Goal: Information Seeking & Learning: Check status

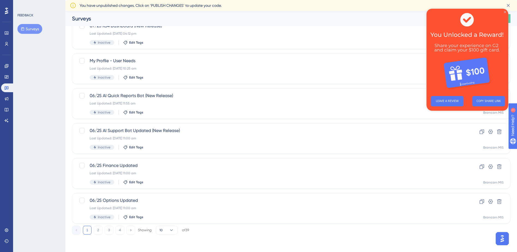
drag, startPoint x: 505, startPoint y: 12, endPoint x: 931, endPoint y: 21, distance: 426.1
click at [505, 12] on icon "Close Preview" at bounding box center [505, 12] width 2 height 2
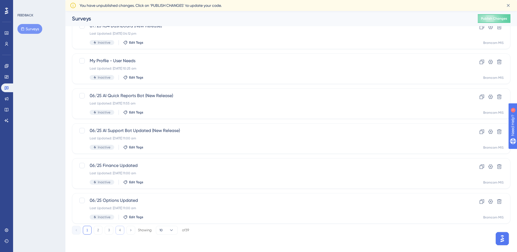
click at [119, 230] on button "4" at bounding box center [120, 230] width 9 height 9
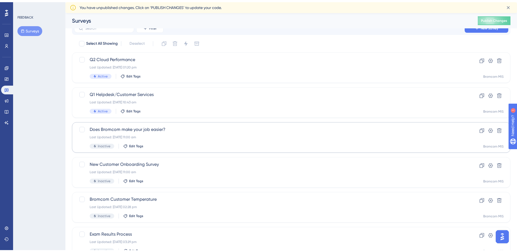
scroll to position [136, 0]
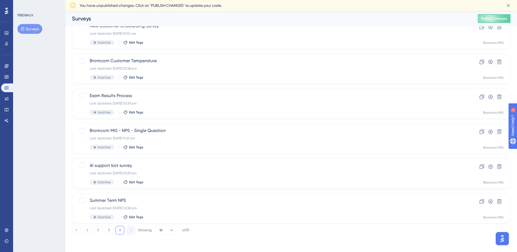
click at [108, 228] on button "3" at bounding box center [109, 230] width 9 height 9
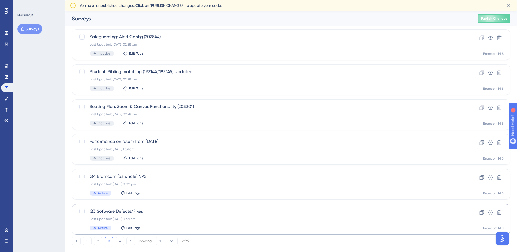
scroll to position [171, 0]
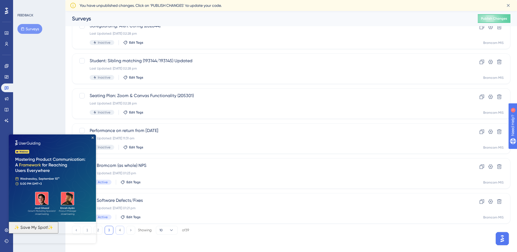
click at [119, 230] on button "4" at bounding box center [120, 230] width 9 height 9
click at [94, 137] on img at bounding box center [52, 177] width 87 height 87
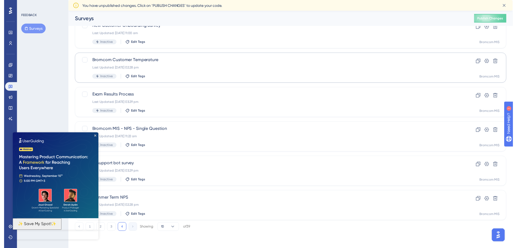
scroll to position [0, 0]
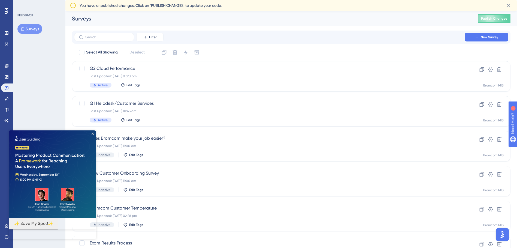
click at [90, 132] on img at bounding box center [52, 173] width 87 height 87
click at [93, 133] on icon "Close Preview" at bounding box center [93, 133] width 2 height 2
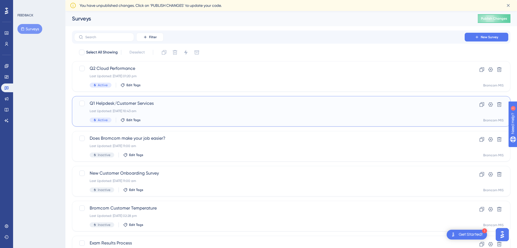
click at [131, 100] on span "Q1 Helpdesk/Customer Services" at bounding box center [269, 103] width 359 height 7
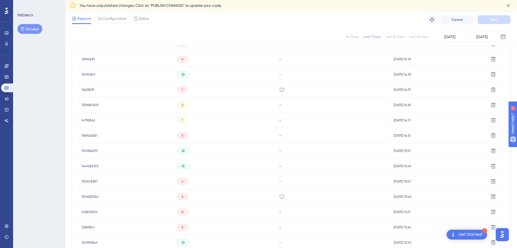
scroll to position [218, 0]
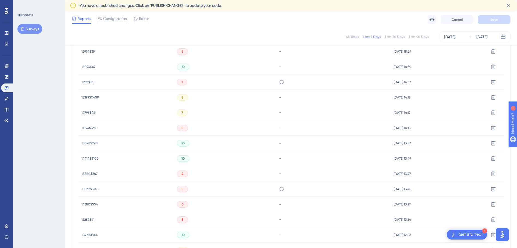
click at [102, 84] on div "11629$131 11629$131" at bounding box center [126, 81] width 95 height 15
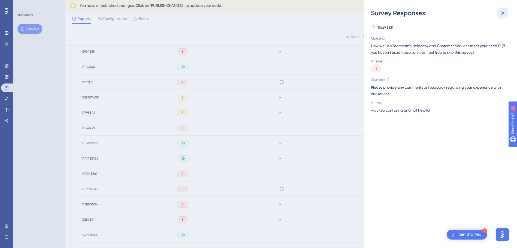
click at [500, 16] on icon at bounding box center [502, 13] width 7 height 7
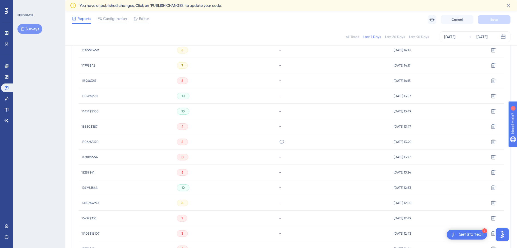
scroll to position [300, 0]
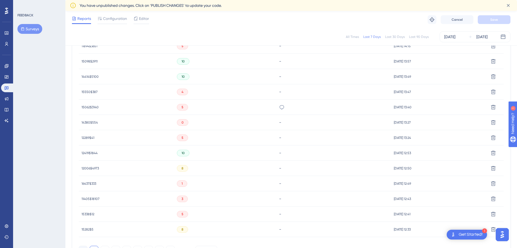
click at [279, 108] on icon at bounding box center [281, 107] width 5 height 4
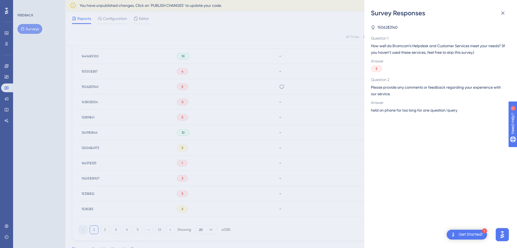
scroll to position [341, 0]
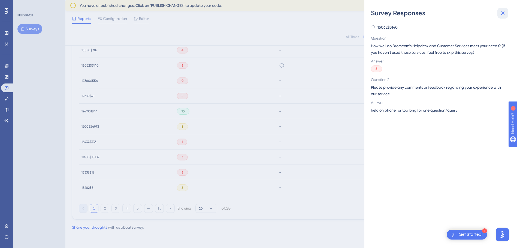
click at [499, 13] on icon at bounding box center [502, 13] width 7 height 7
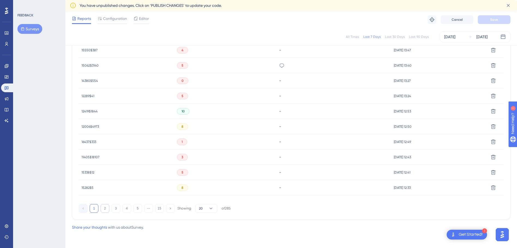
click at [102, 210] on button "2" at bounding box center [105, 208] width 9 height 9
click at [261, 174] on div "10" at bounding box center [225, 172] width 102 height 15
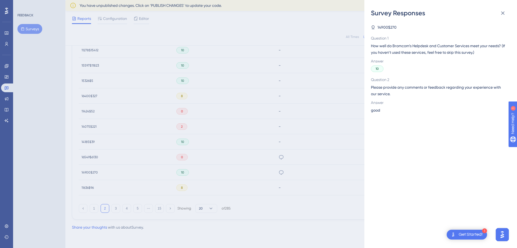
click at [340, 165] on div "Survey Responses 14900$270 Question 1 How well do Bromcom’s Helpdesk and Custom…" at bounding box center [258, 124] width 517 height 248
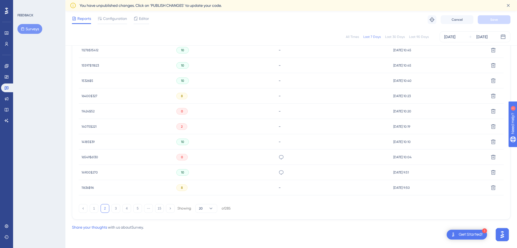
click at [269, 157] on div "0" at bounding box center [225, 156] width 102 height 15
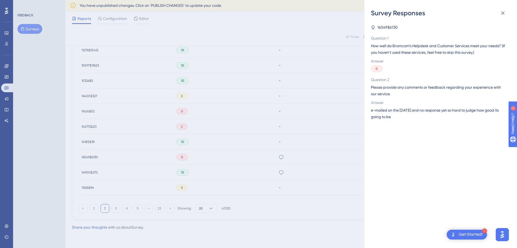
click at [269, 157] on div "Survey Responses 16549$6130 Question 1 How well do Bromcom’s Helpdesk and Custo…" at bounding box center [258, 124] width 517 height 248
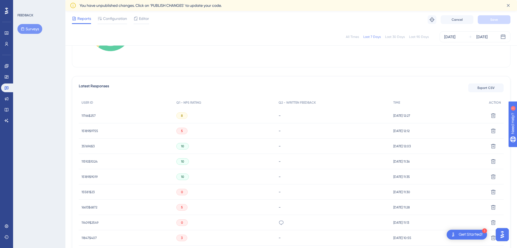
scroll to position [178, 0]
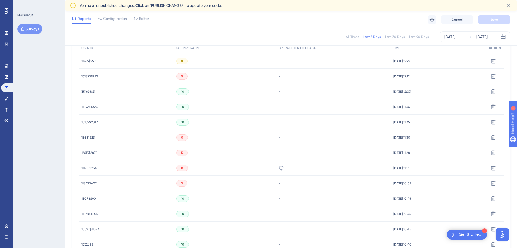
click at [257, 166] on div "0" at bounding box center [225, 167] width 102 height 15
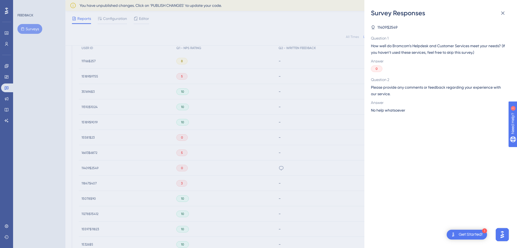
click at [323, 168] on div "Survey Responses 11409$2549 Question 1 How well do Bromcom’s Helpdesk and Custo…" at bounding box center [258, 124] width 517 height 248
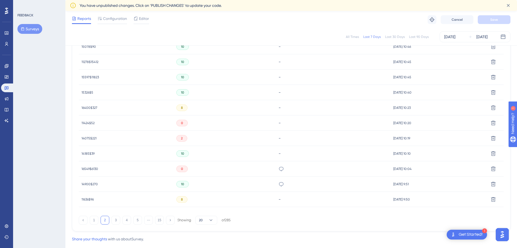
scroll to position [341, 0]
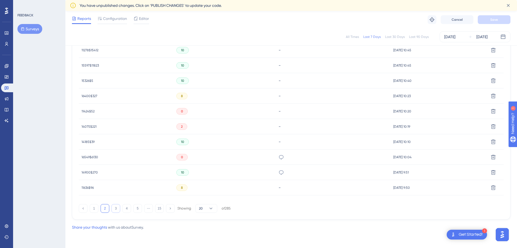
click at [116, 208] on button "3" at bounding box center [115, 208] width 9 height 9
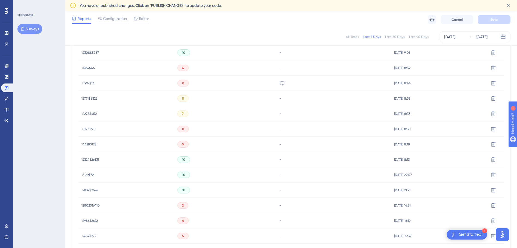
scroll to position [232, 0]
click at [249, 147] on div "0" at bounding box center [226, 143] width 102 height 15
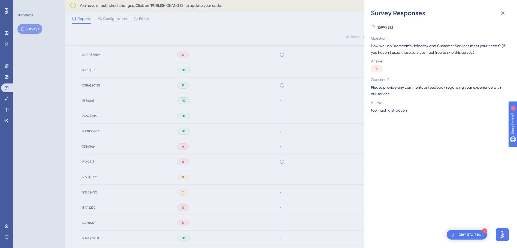
scroll to position [205, 0]
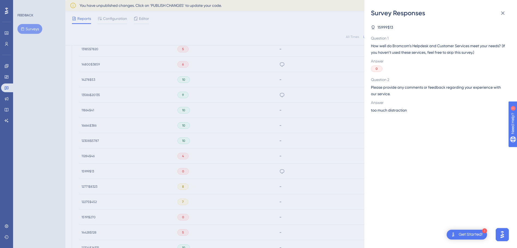
click at [323, 142] on div "Survey Responses 15999$13 Question 1 How well do Bromcom’s Helpdesk and Custome…" at bounding box center [258, 124] width 517 height 248
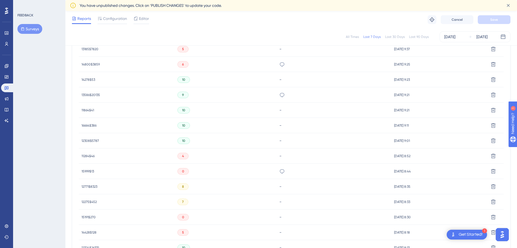
click at [264, 94] on div "9" at bounding box center [226, 94] width 102 height 15
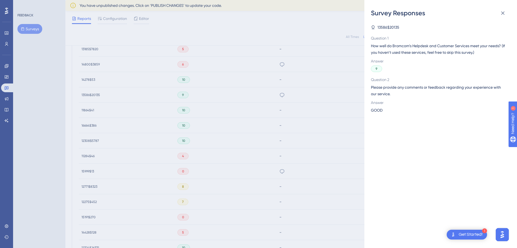
click at [345, 123] on div "Survey Responses 13586$20135 Question 1 How well do Bromcom’s Helpdesk and Cust…" at bounding box center [258, 124] width 517 height 248
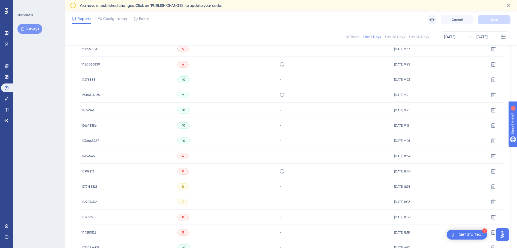
scroll to position [178, 0]
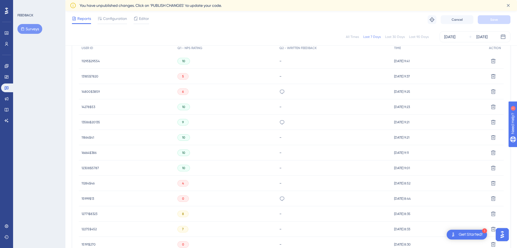
click at [257, 90] on div "6" at bounding box center [226, 91] width 102 height 15
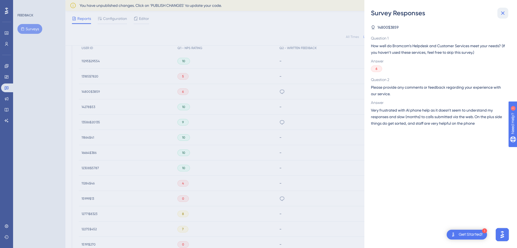
click at [508, 14] on button at bounding box center [502, 13] width 11 height 11
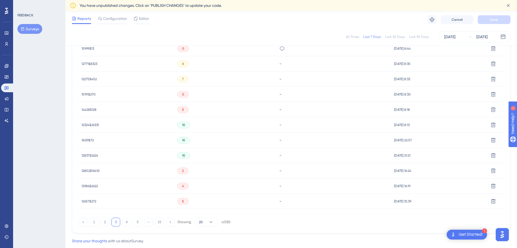
scroll to position [341, 0]
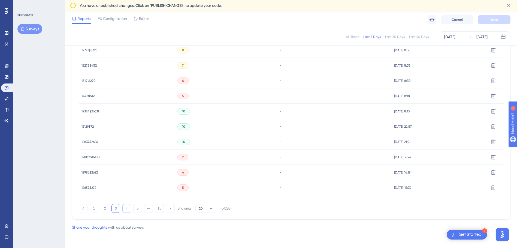
click at [128, 208] on button "4" at bounding box center [126, 208] width 9 height 9
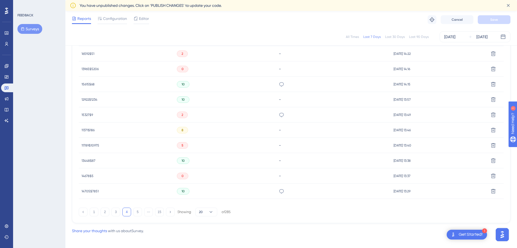
scroll to position [314, 0]
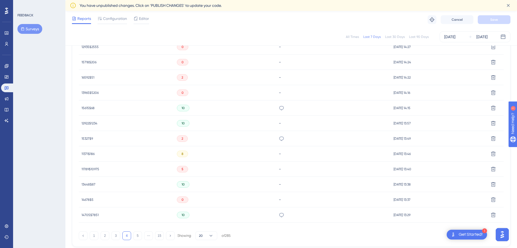
click at [211, 141] on div "2" at bounding box center [225, 138] width 102 height 15
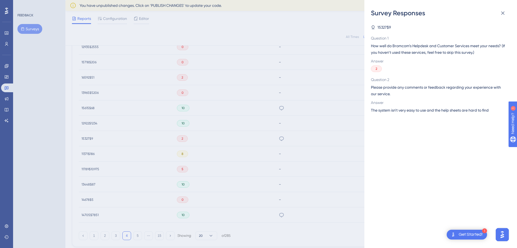
click at [305, 140] on div "Survey Responses 15327$9 Question 1 How well do Bromcom’s Helpdesk and Customer…" at bounding box center [258, 124] width 517 height 248
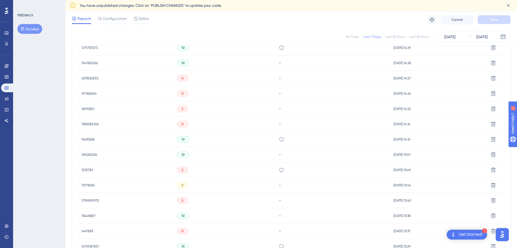
scroll to position [287, 0]
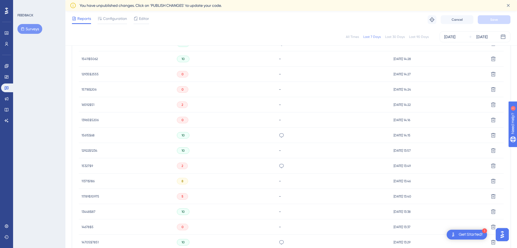
click at [252, 134] on div "10" at bounding box center [225, 134] width 102 height 15
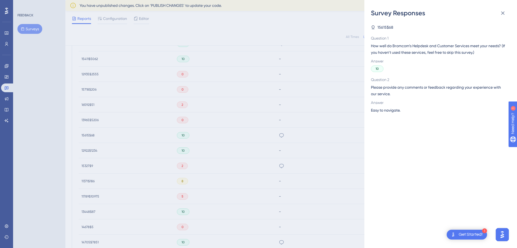
click at [341, 137] on div "Survey Responses 15615$68 Question 1 How well do Bromcom’s Helpdesk and Custome…" at bounding box center [258, 124] width 517 height 248
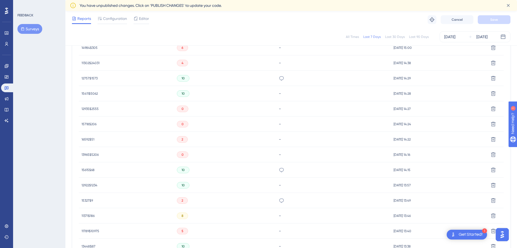
scroll to position [178, 0]
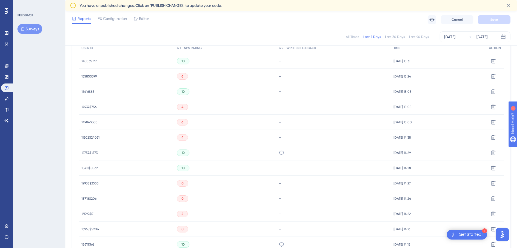
click at [255, 155] on div "10" at bounding box center [225, 152] width 102 height 15
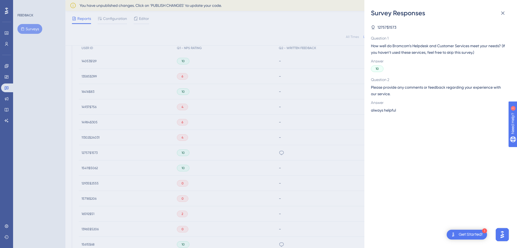
click at [314, 145] on div "Survey Responses 12757$1573 Question 1 How well do Bromcom’s Helpdesk and Custo…" at bounding box center [258, 124] width 517 height 248
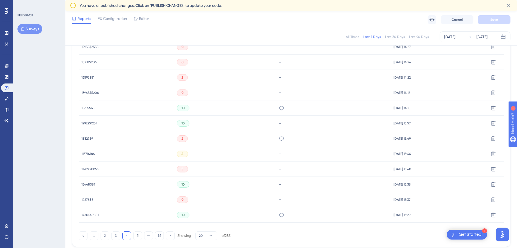
scroll to position [341, 0]
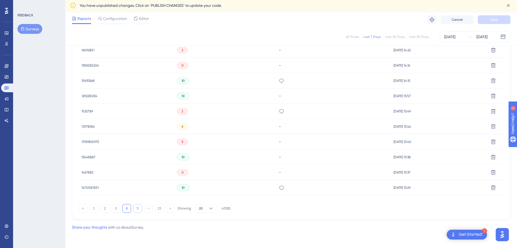
click at [134, 209] on button "5" at bounding box center [137, 208] width 9 height 9
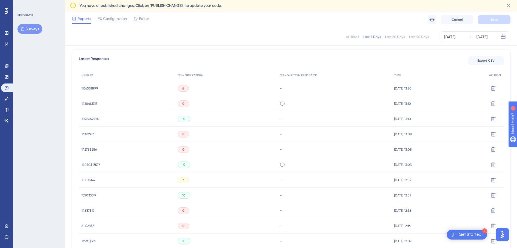
scroll to position [123, 0]
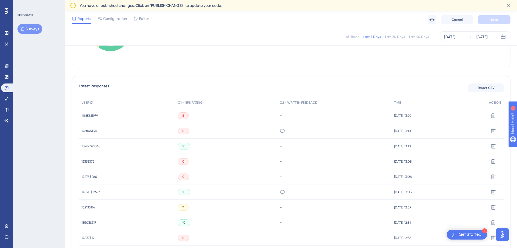
click at [233, 132] on div "0" at bounding box center [226, 130] width 102 height 15
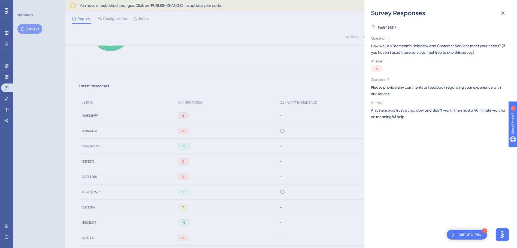
click at [280, 139] on div "Survey Responses 14684$1317 Question 1 How well do Bromcom’s Helpdesk and Custo…" at bounding box center [258, 124] width 517 height 248
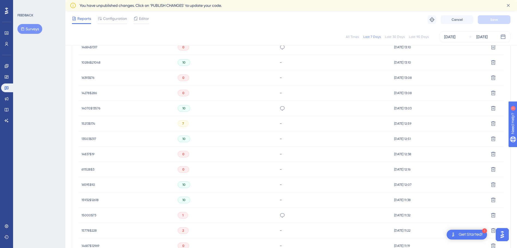
scroll to position [205, 0]
